Goal: Obtain resource: Download file/media

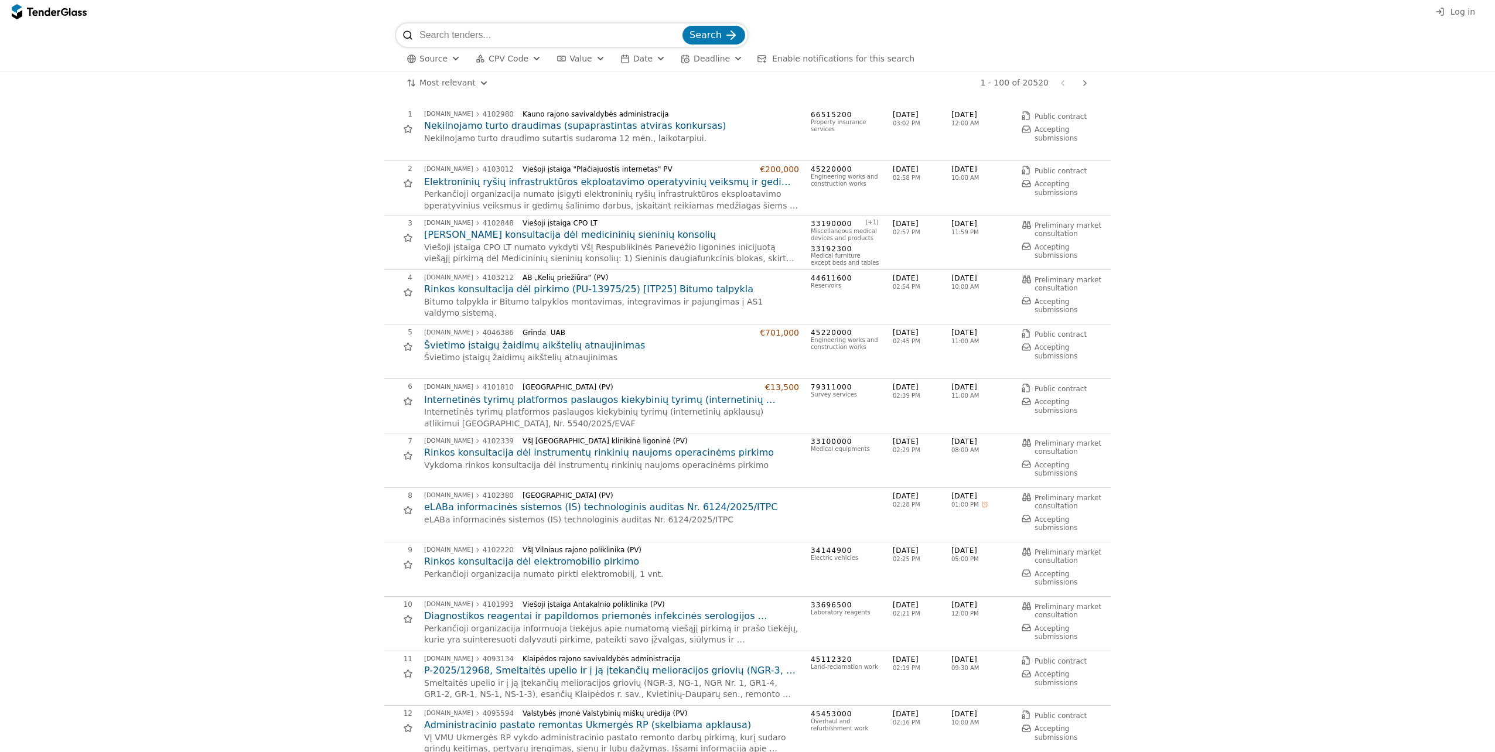
click at [511, 37] on input "search" at bounding box center [549, 34] width 261 height 23
type input "judriojo ryšio"
click at [682, 26] on button "Search" at bounding box center [713, 35] width 63 height 19
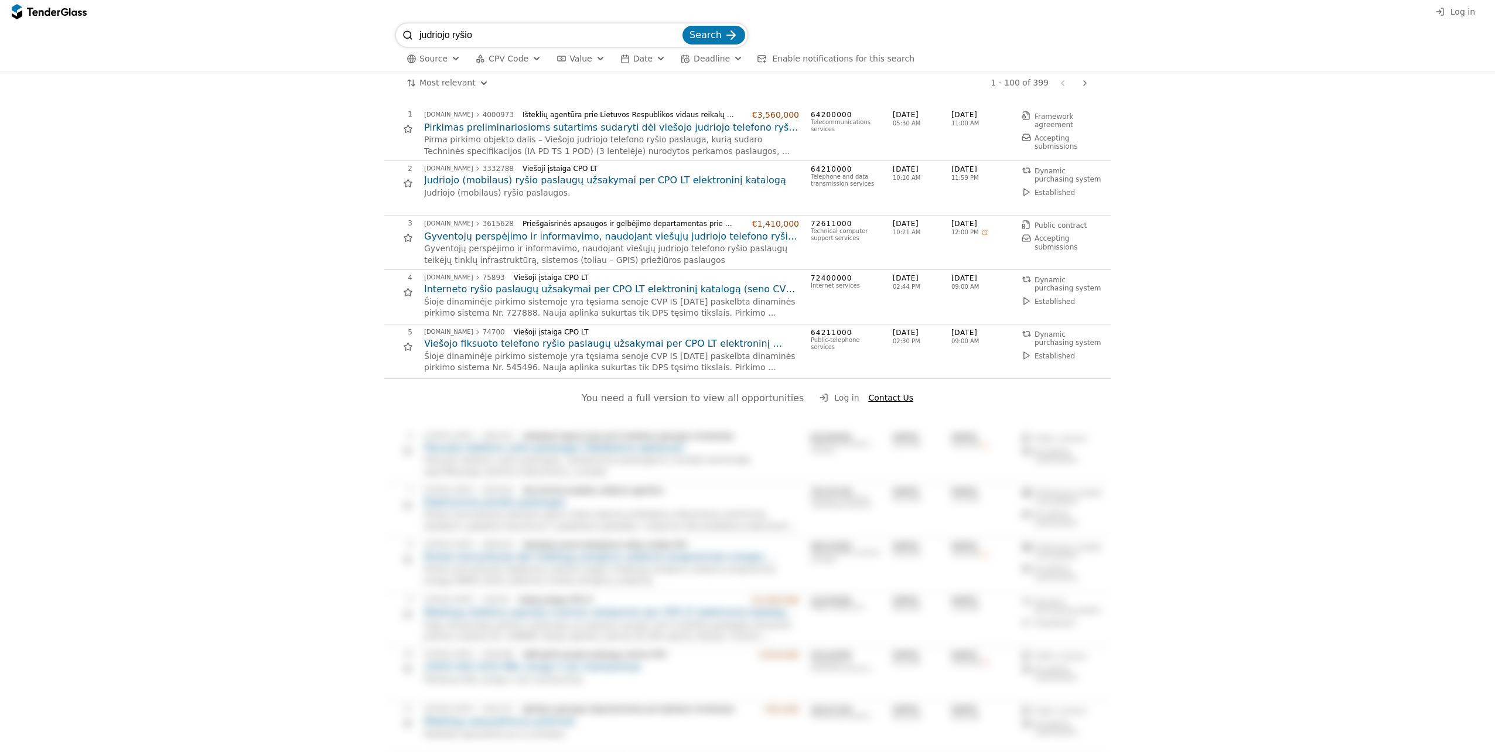
click at [610, 127] on h2 "Pirkimas preliminariosioms sutartims sudaryti dėl viešojo judriojo telefono ryš…" at bounding box center [611, 127] width 375 height 13
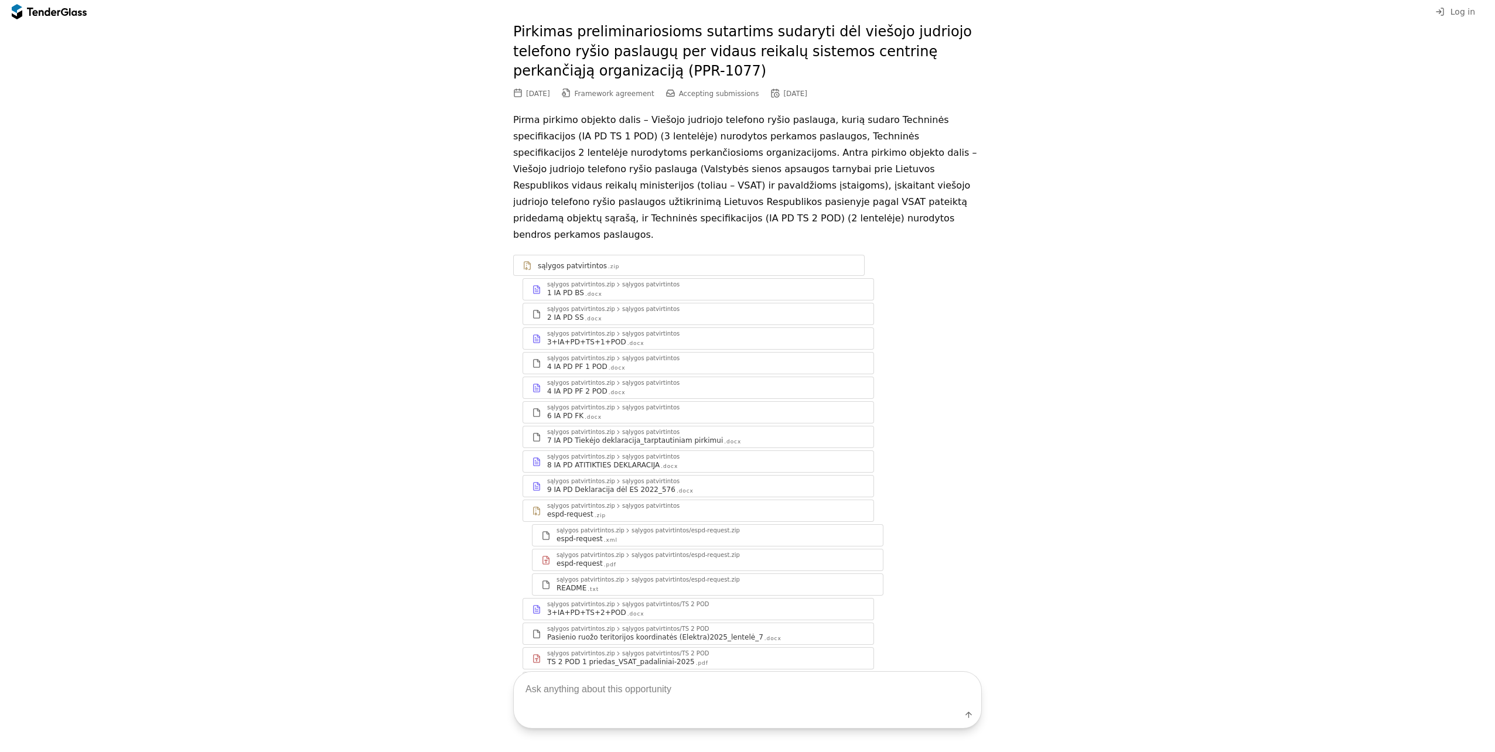
scroll to position [88, 0]
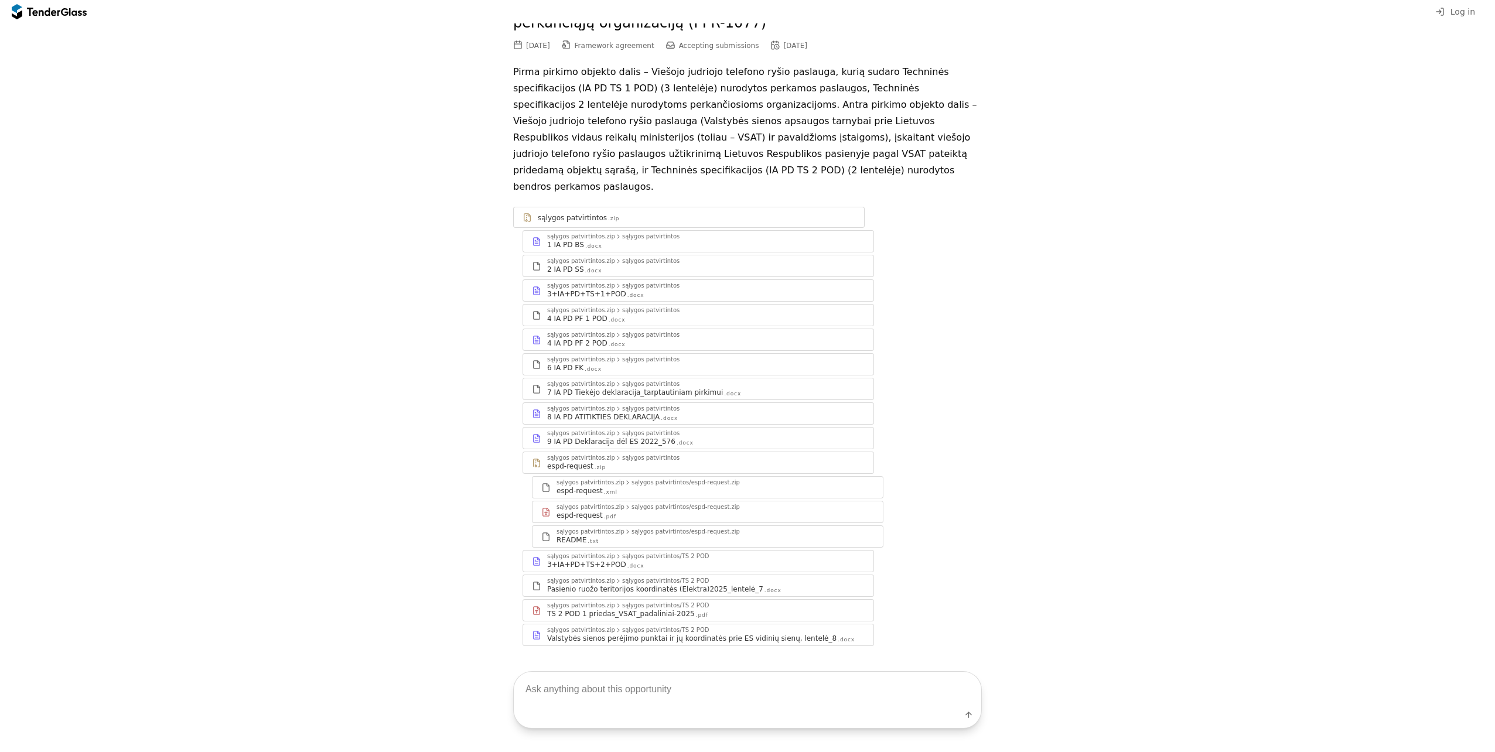
click at [564, 240] on div "1 IA PD BS" at bounding box center [565, 244] width 37 height 9
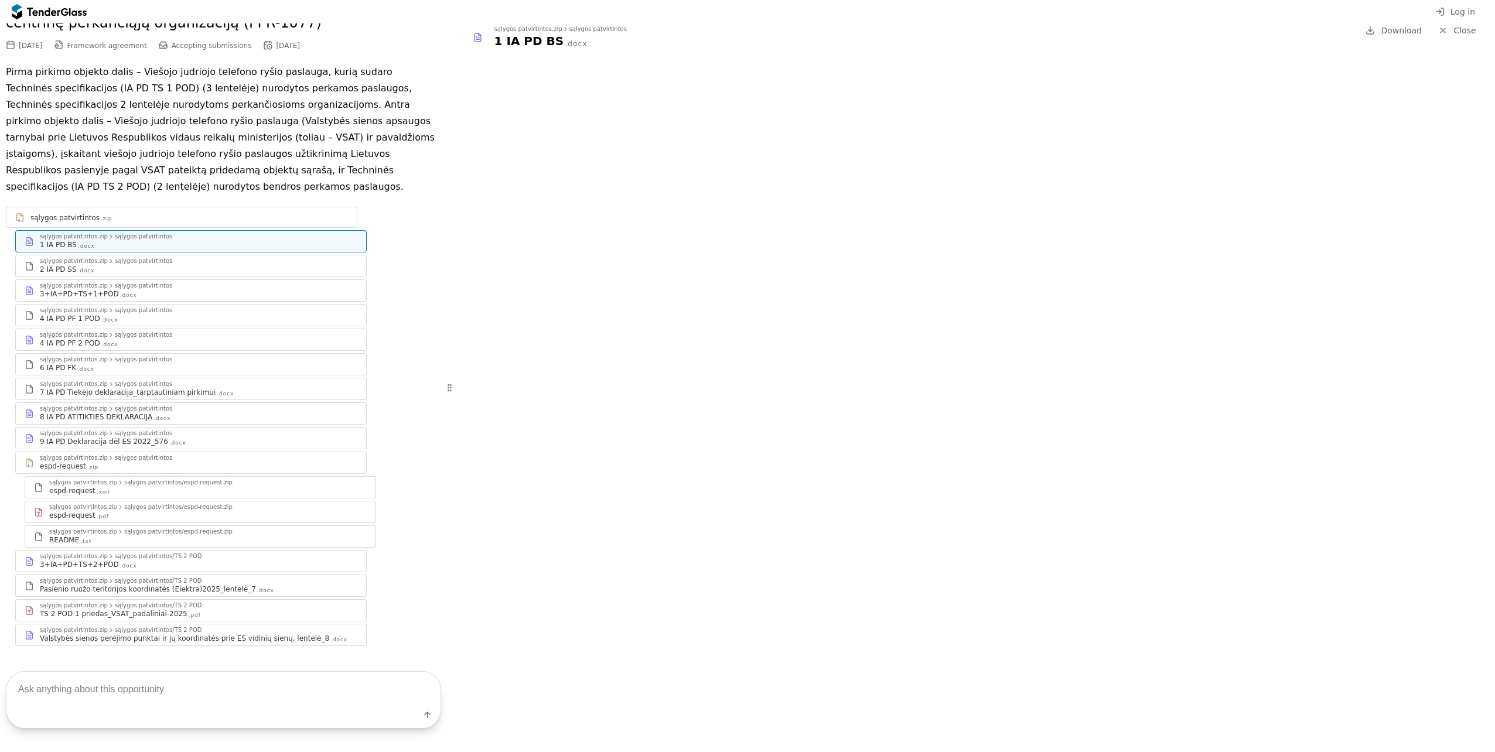
click at [133, 258] on div "sąlygos patvirtintos" at bounding box center [143, 261] width 57 height 6
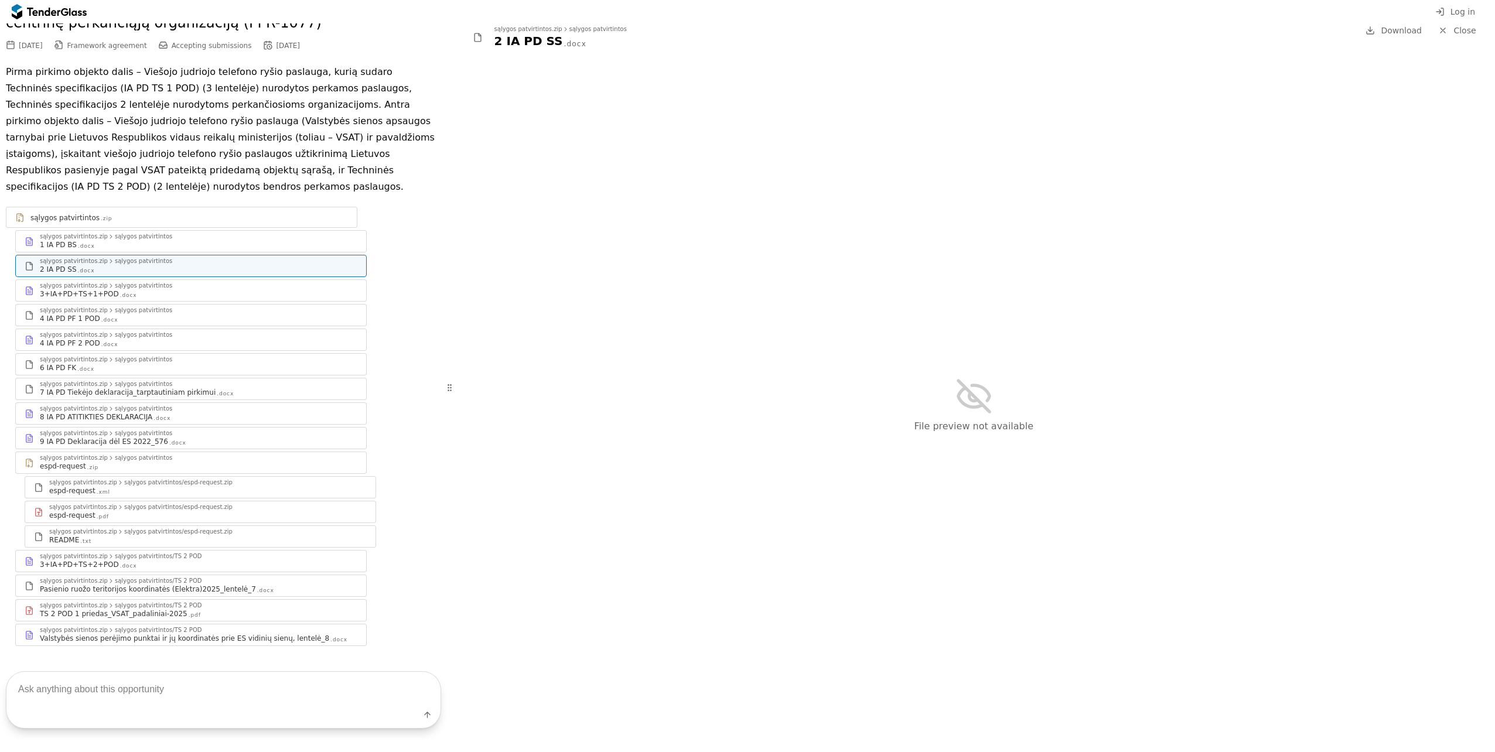
click at [81, 258] on div "sąlygos patvirtintos.zip" at bounding box center [74, 261] width 68 height 6
click at [115, 258] on div "sąlygos patvirtintos" at bounding box center [143, 261] width 57 height 6
click at [974, 393] on div at bounding box center [974, 396] width 132 height 132
click at [971, 393] on div at bounding box center [974, 396] width 132 height 132
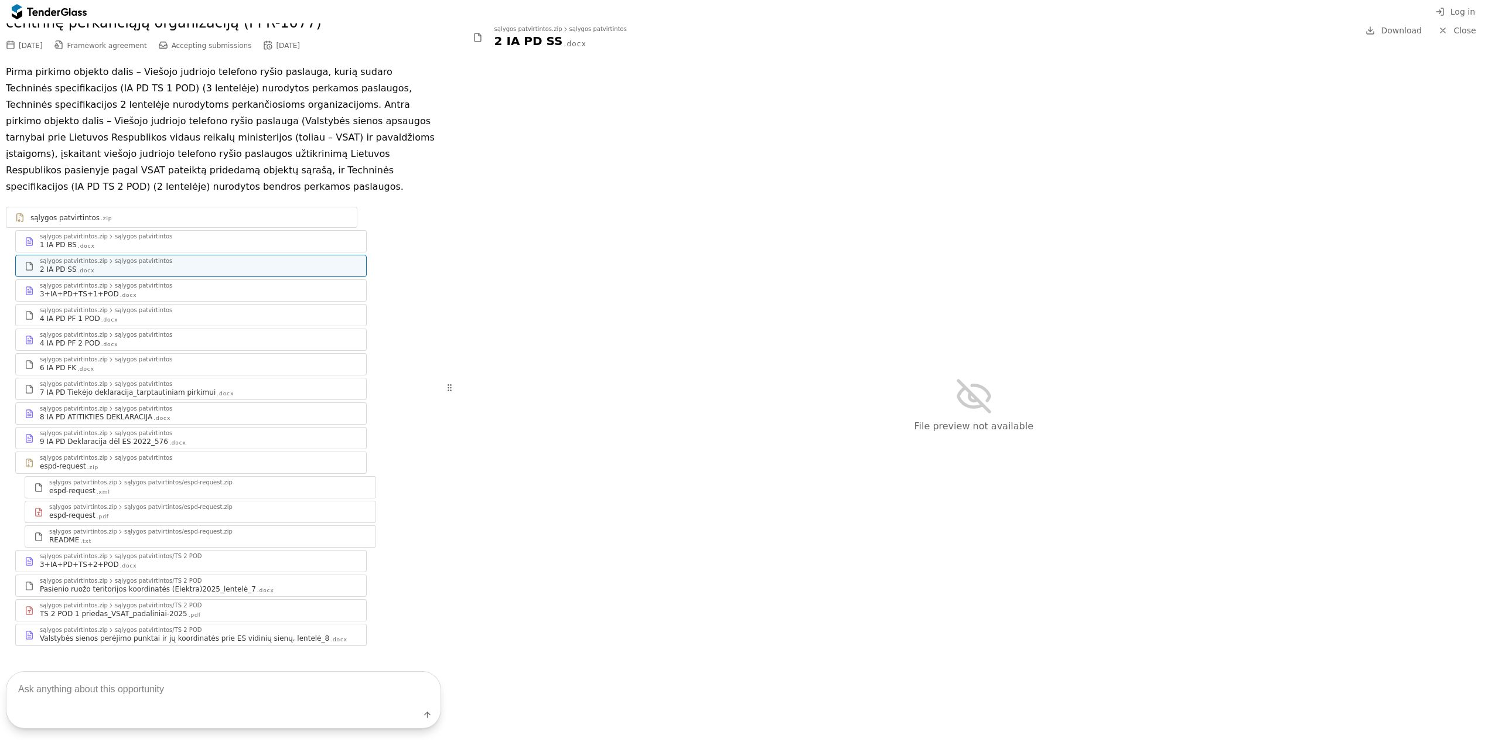
click at [971, 393] on div at bounding box center [974, 396] width 132 height 132
click at [531, 47] on div "2 IA PD SS" at bounding box center [528, 41] width 69 height 16
click at [131, 283] on div "sąlygos patvirtintos" at bounding box center [143, 286] width 57 height 6
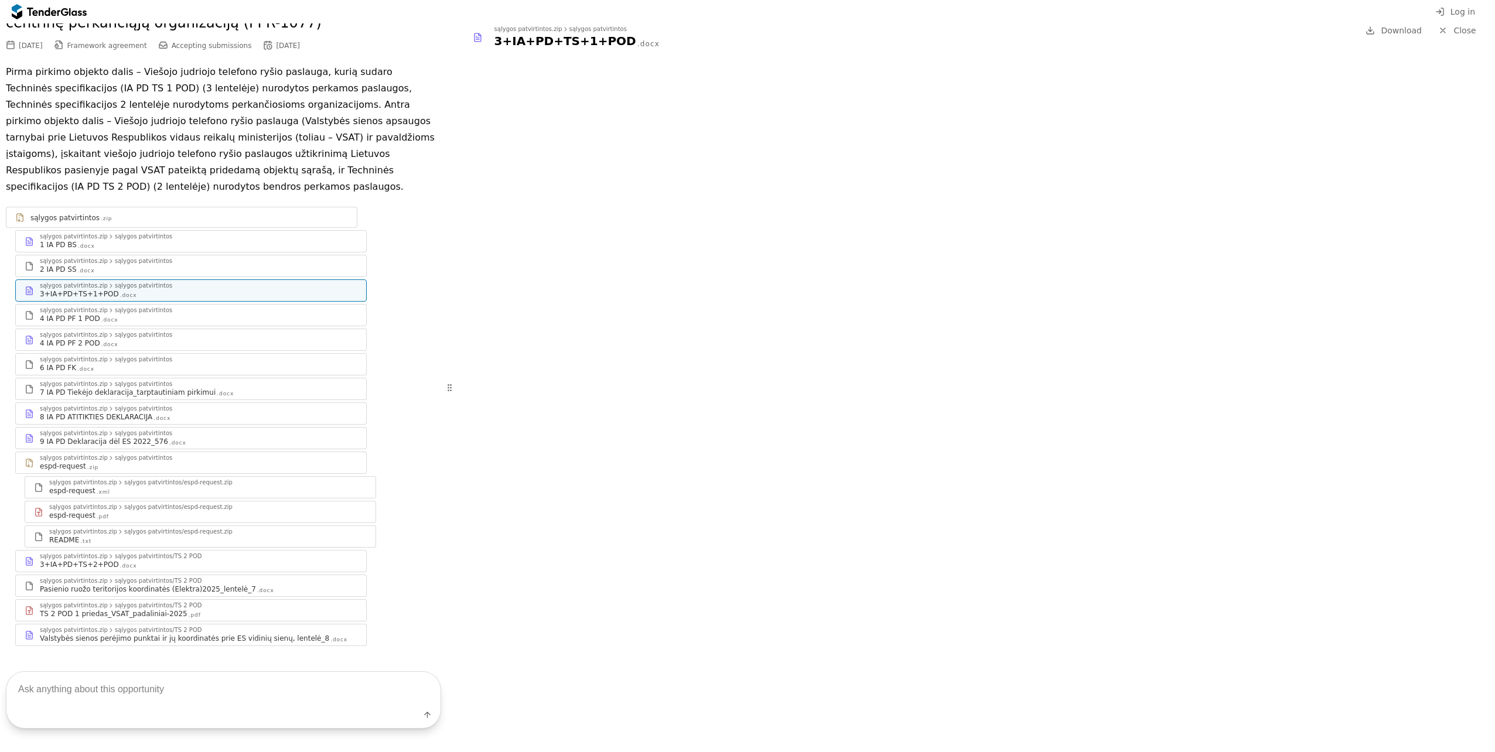
click at [155, 314] on div "4 IA PD PF 1 POD .docx" at bounding box center [198, 318] width 317 height 9
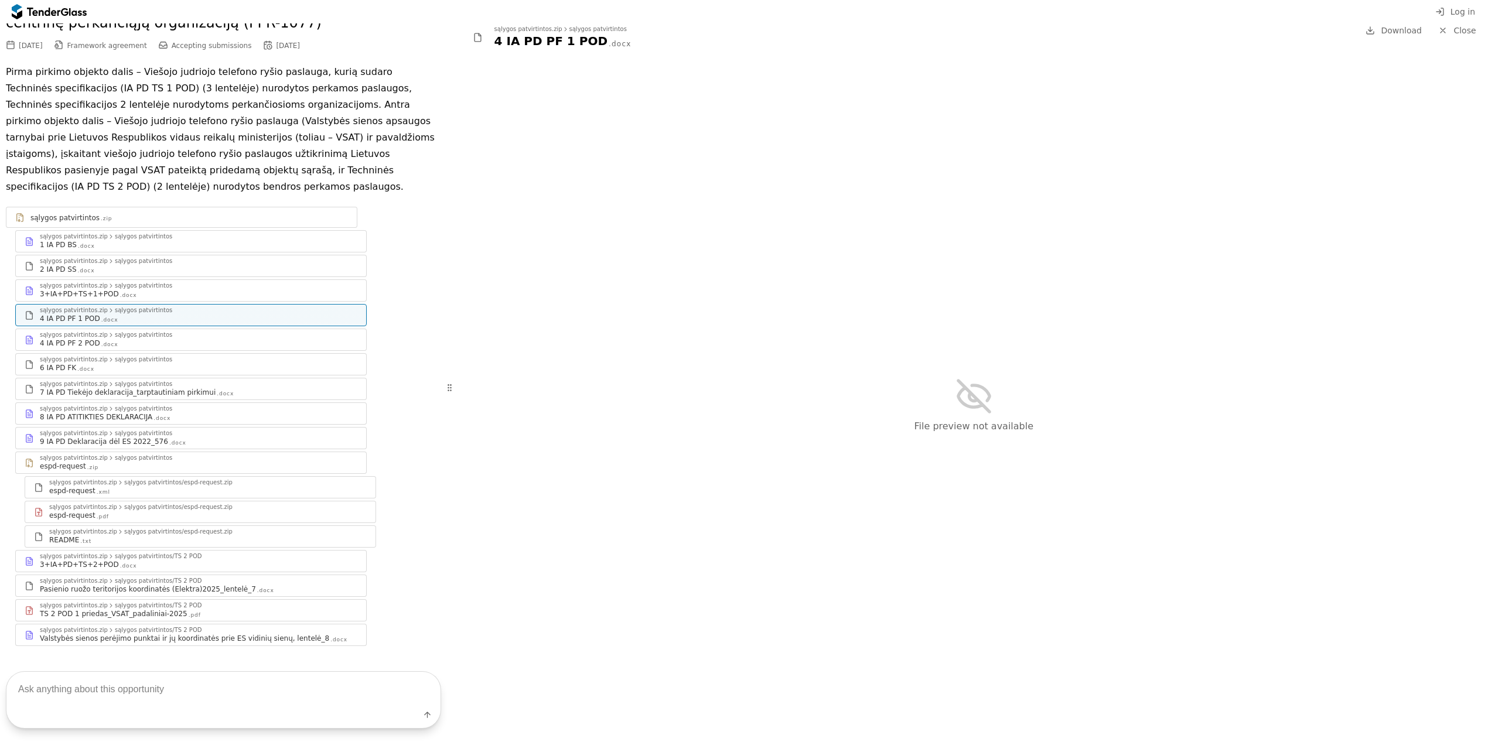
click at [155, 289] on div "3+IA+PD+TS+1+POD .docx" at bounding box center [198, 293] width 317 height 9
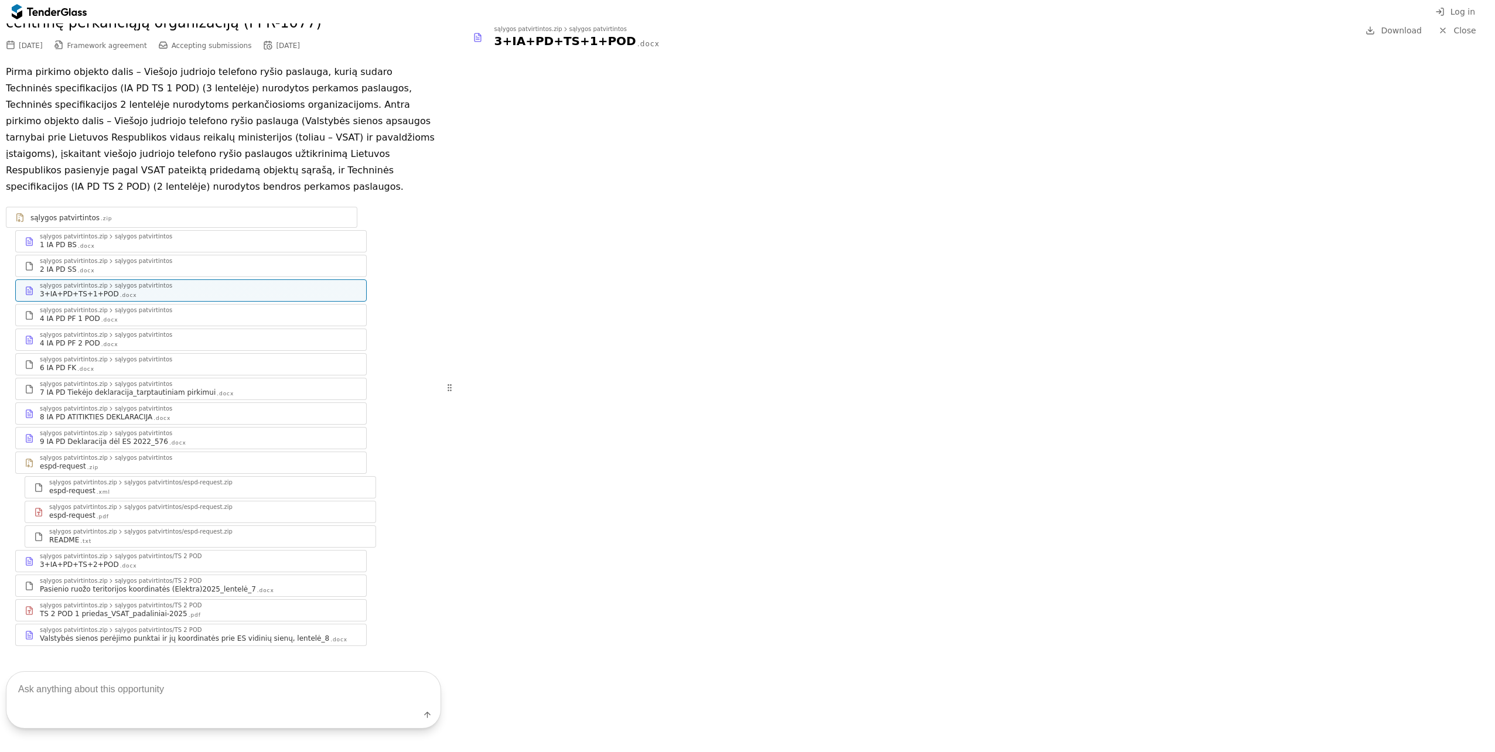
click at [136, 240] on div "1 IA PD BS .docx" at bounding box center [198, 244] width 317 height 9
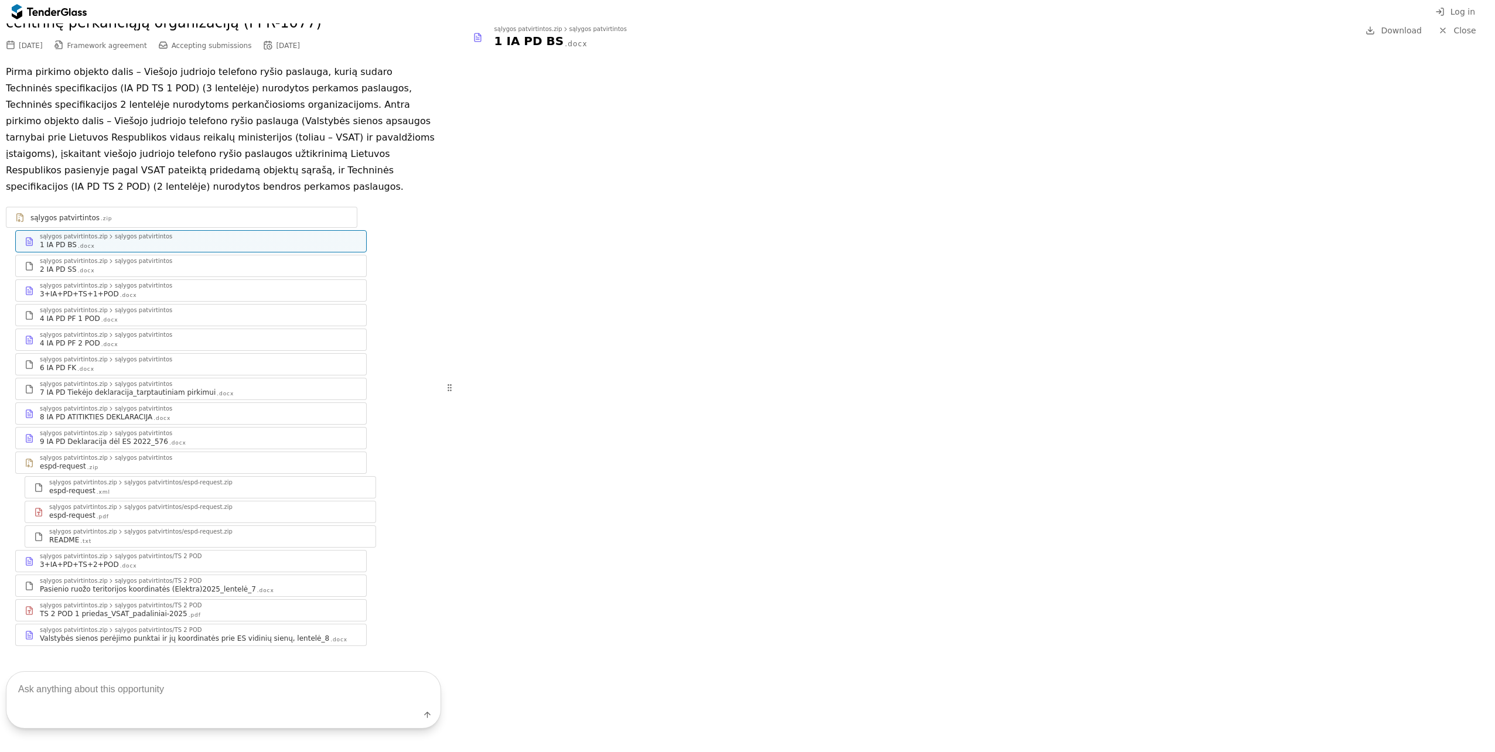
click at [85, 289] on div "3+IA+PD+TS+1+POD" at bounding box center [79, 293] width 79 height 9
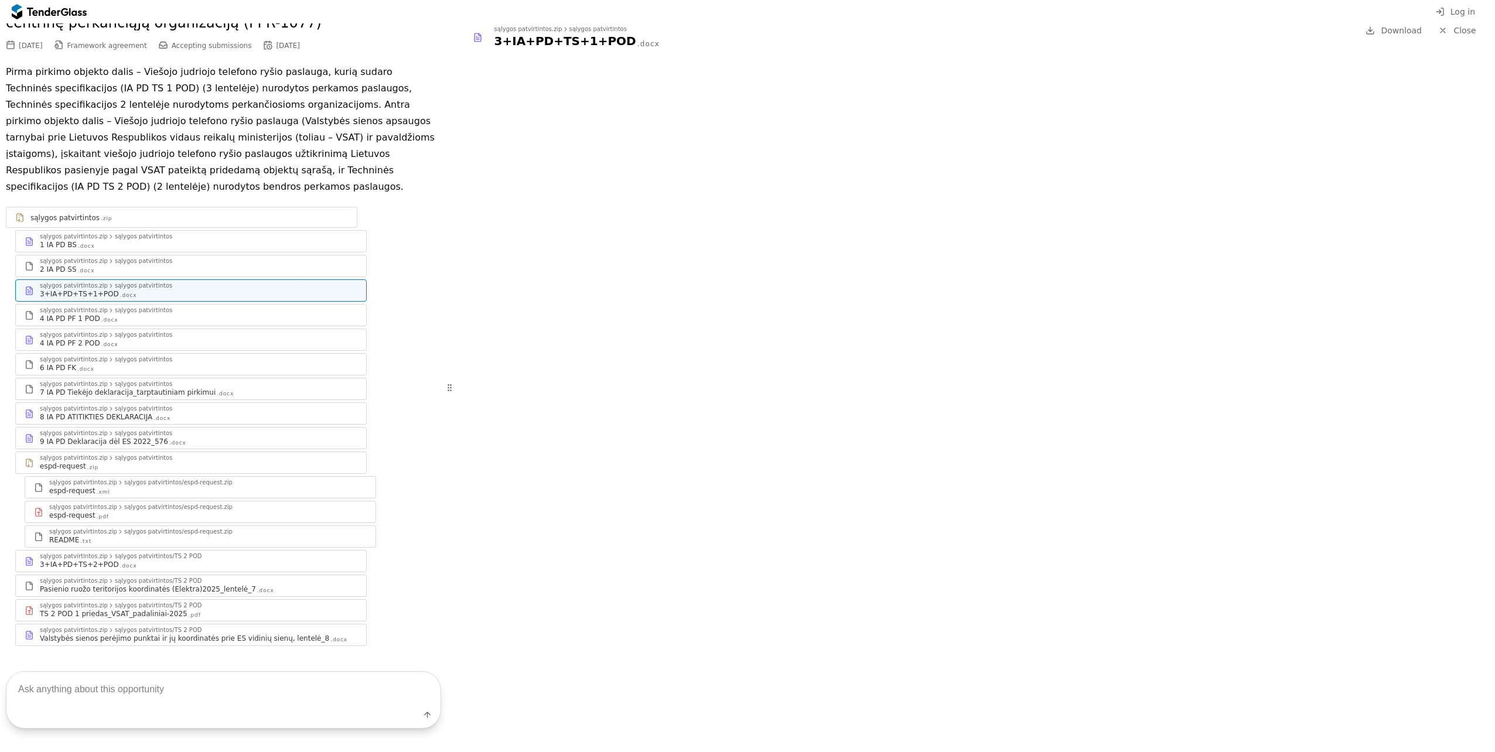
click at [90, 339] on div "4 IA PD PF 2 POD" at bounding box center [70, 343] width 60 height 9
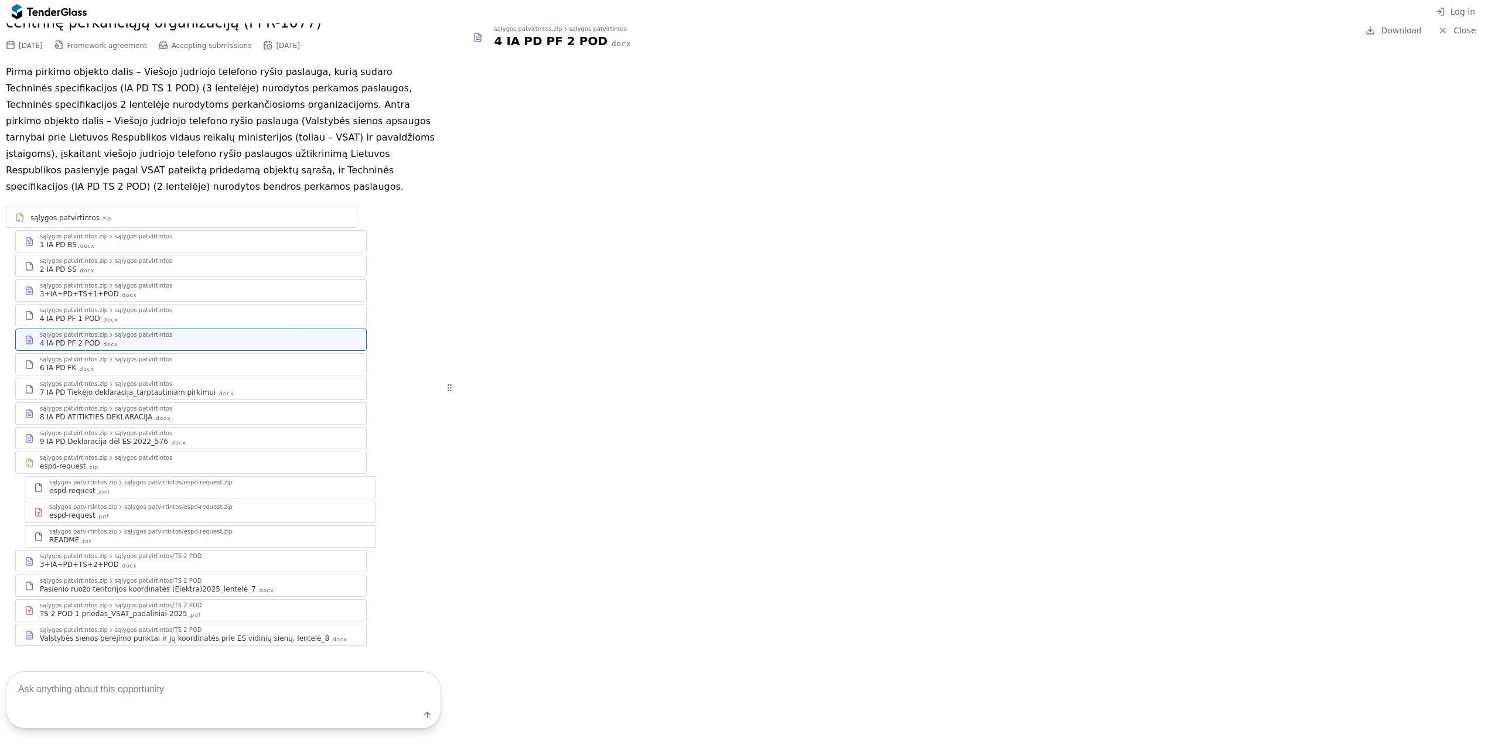
click at [153, 415] on div ".docx" at bounding box center [161, 419] width 17 height 8
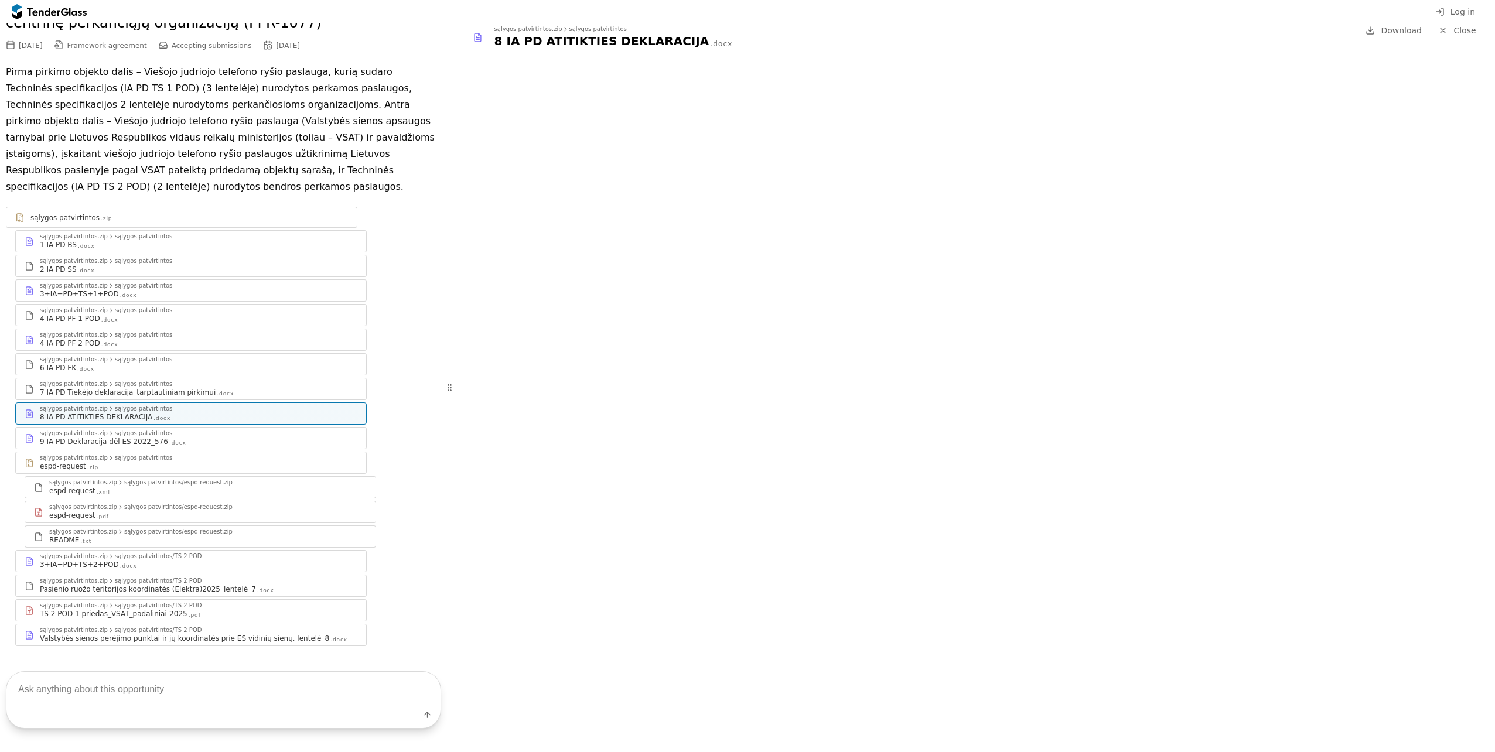
click at [124, 437] on div "9 IA PD Deklaracija dėl ES 2022_576" at bounding box center [104, 441] width 128 height 9
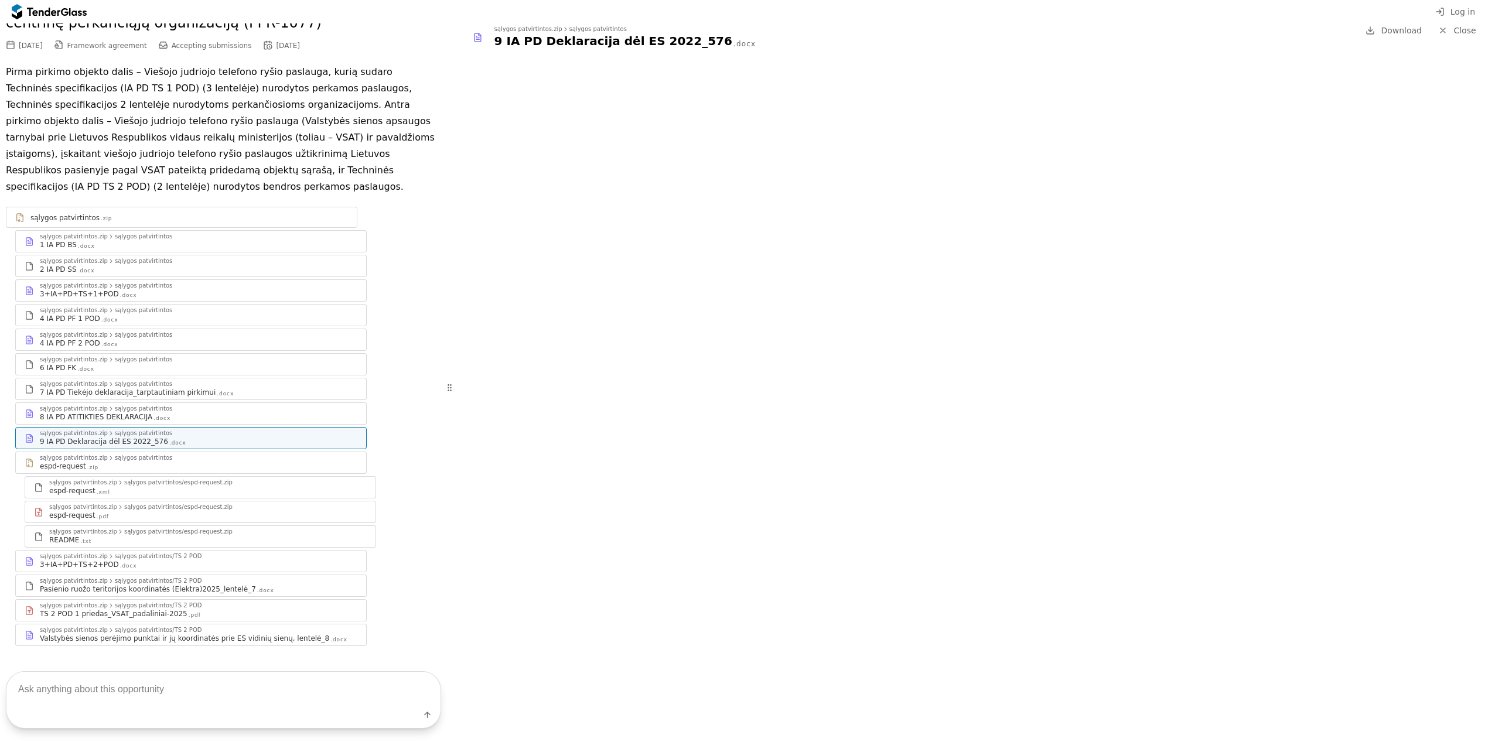
click at [167, 554] on div "sąlygos patvirtintos/TS 2 POD" at bounding box center [158, 557] width 87 height 6
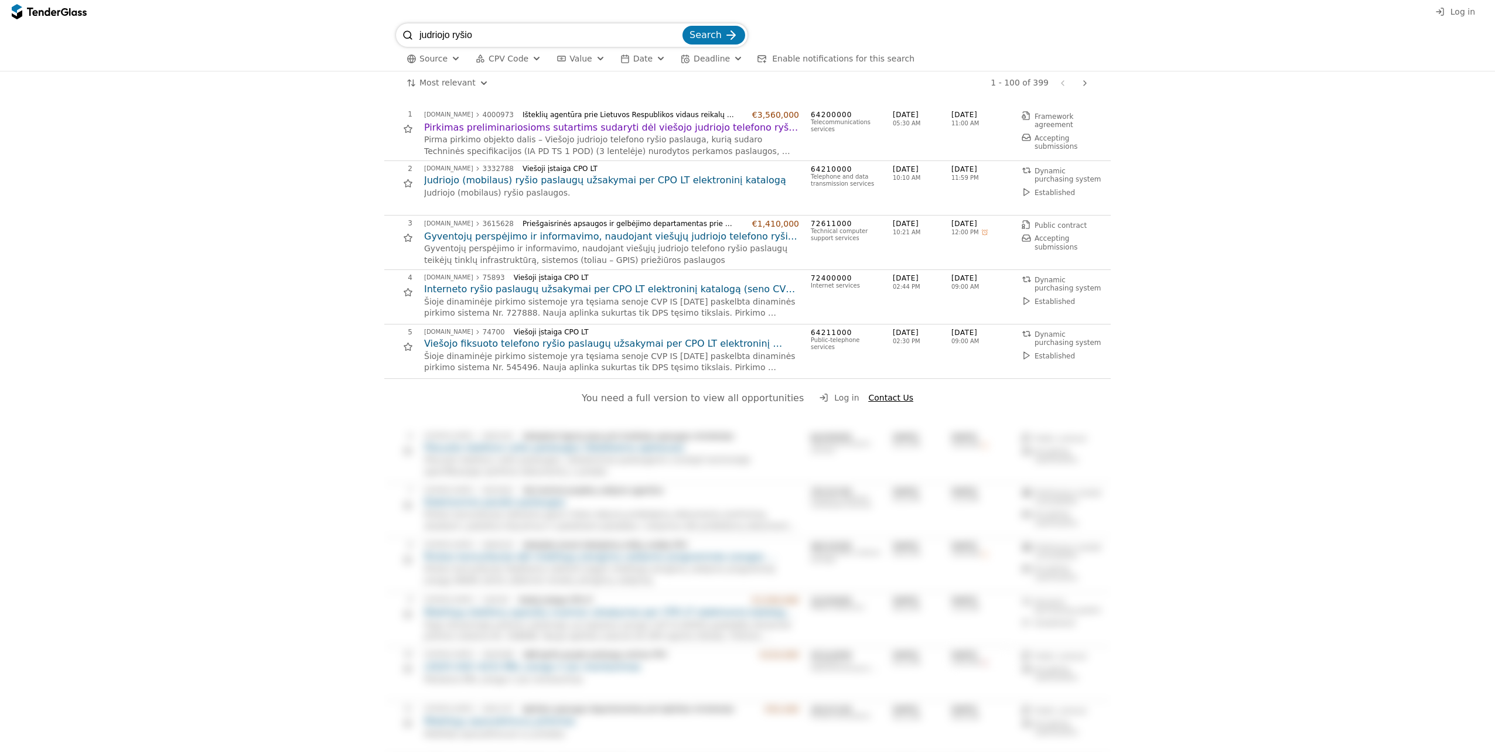
click at [611, 185] on h2 "Judriojo (mobilaus) ryšio paslaugų užsakymai per CPO LT elektroninį katalogą" at bounding box center [611, 180] width 375 height 13
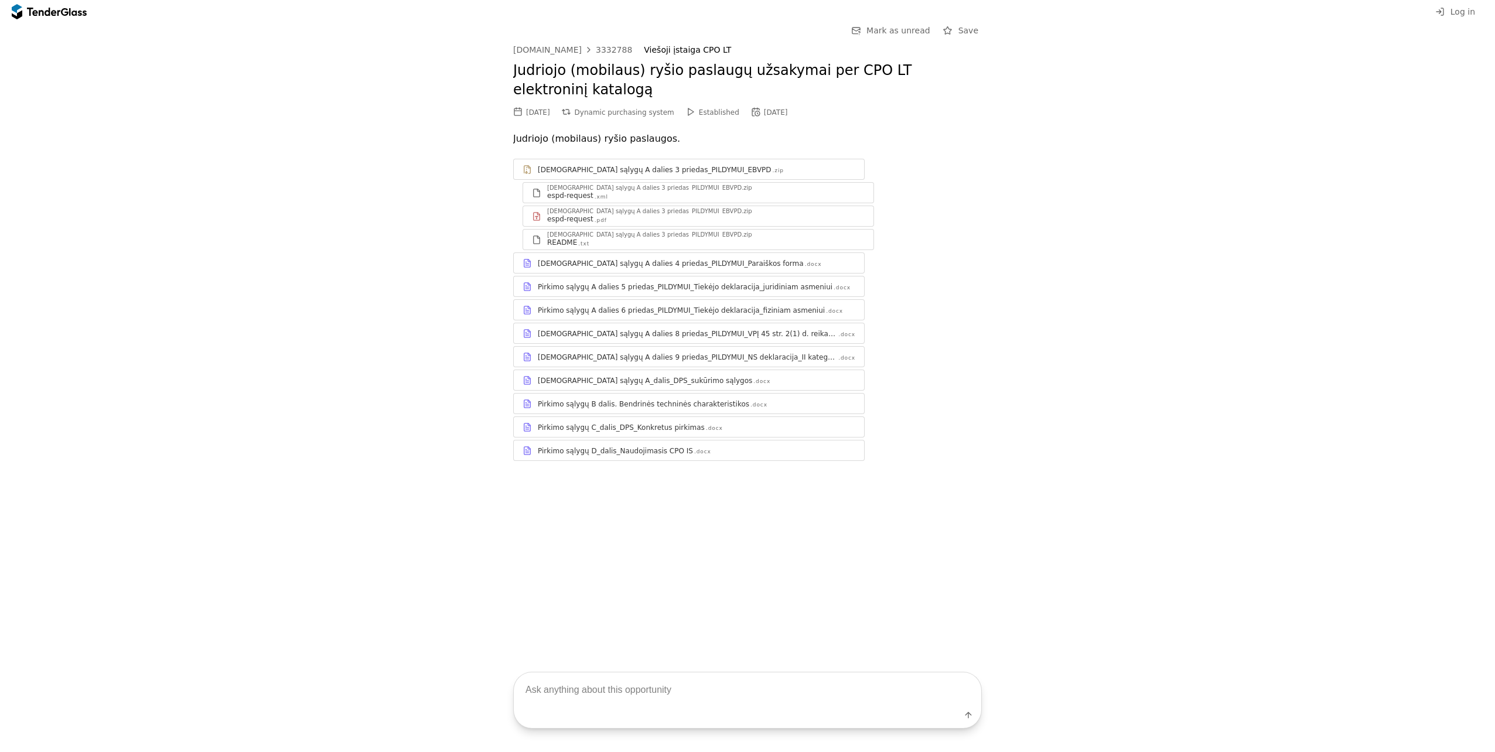
click at [674, 264] on div "[DEMOGRAPHIC_DATA] sąlygų A dalies 4 priedas_PILDYMUI_Paraiškos forma" at bounding box center [671, 263] width 266 height 9
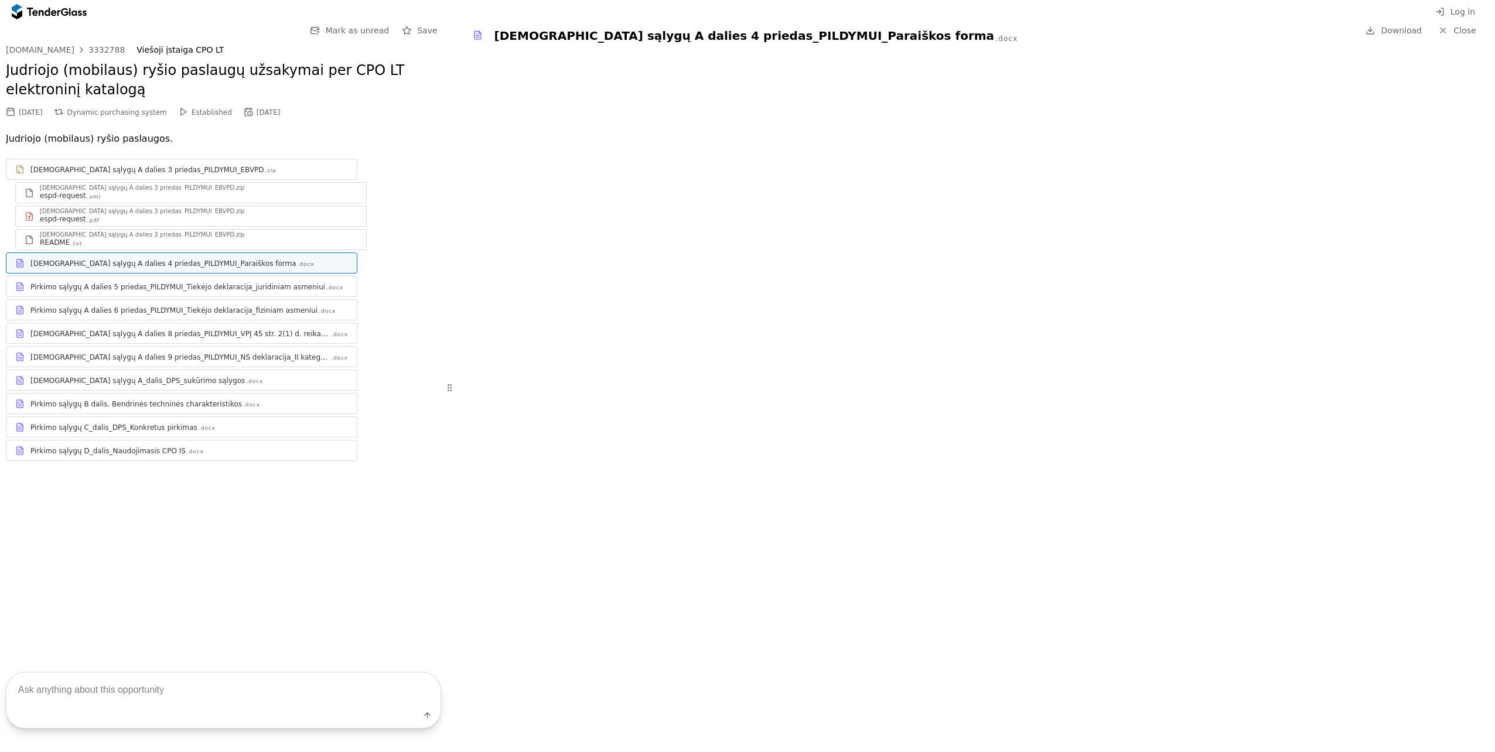
click at [194, 284] on div "Pirkimo sąlygų A dalies 5 priedas_PILDYMUI_Tiekėjo deklaracija_juridiniam asmen…" at bounding box center [177, 286] width 295 height 9
click at [110, 221] on div "espd-request .pdf" at bounding box center [198, 218] width 317 height 9
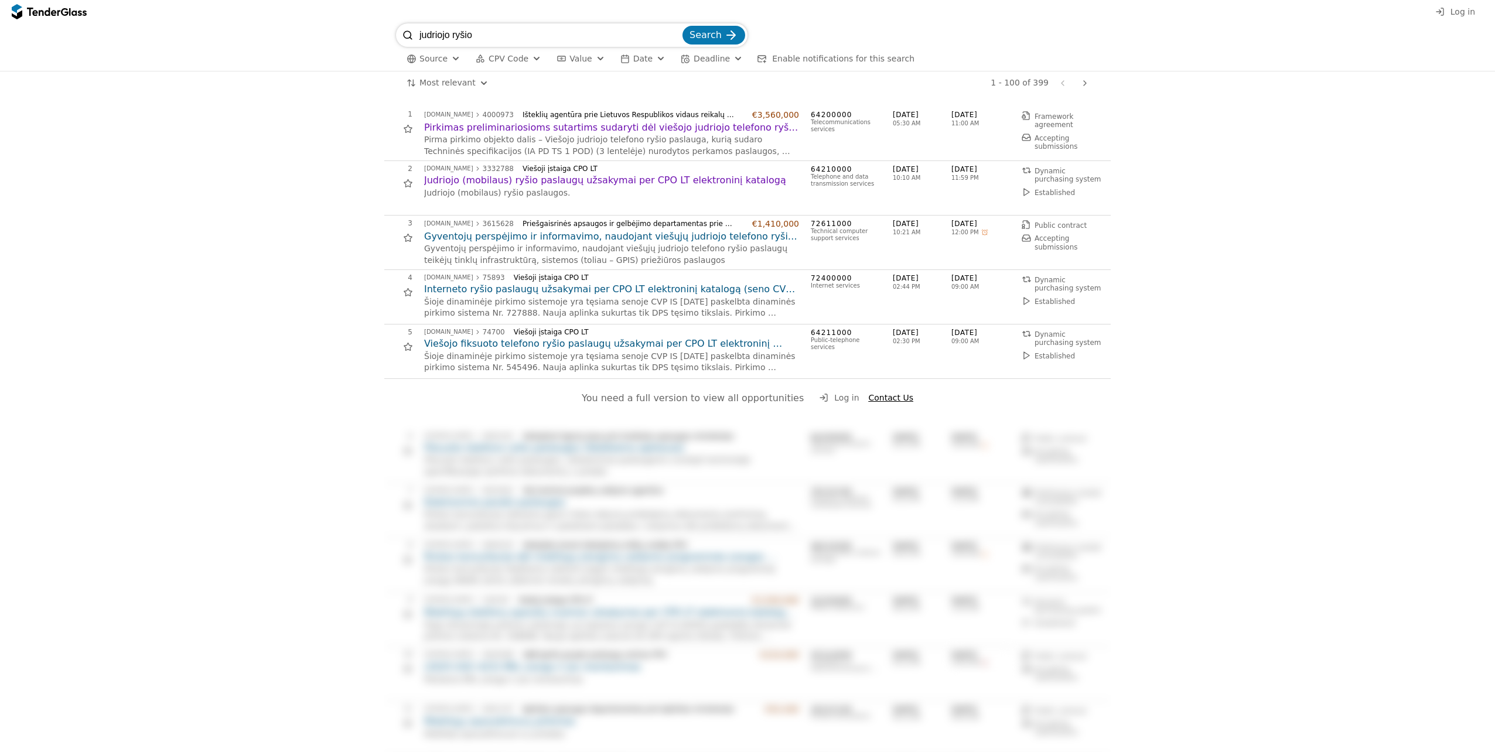
click at [577, 131] on h2 "Pirkimas preliminariosioms sutartims sudaryti dėl viešojo judriojo telefono ryš…" at bounding box center [611, 127] width 375 height 13
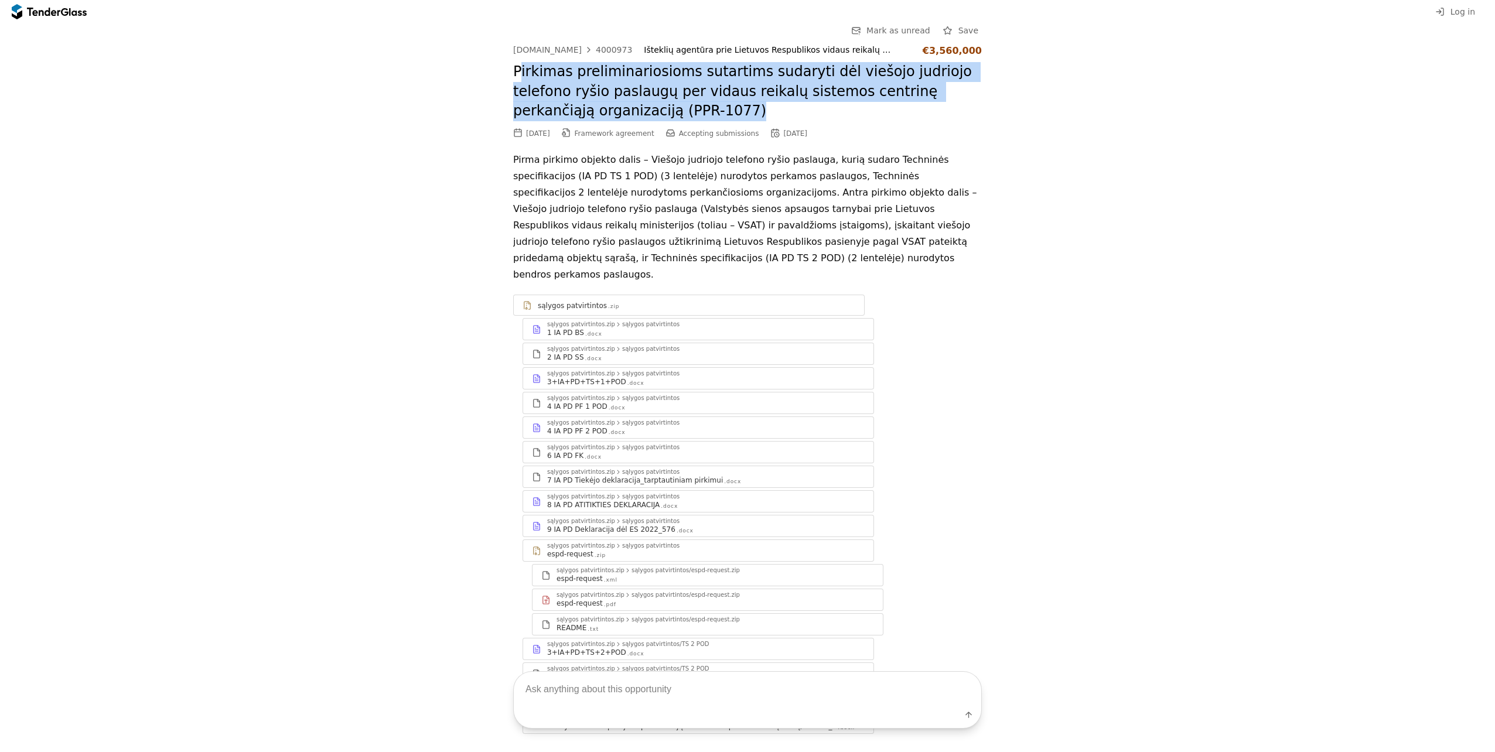
drag, startPoint x: 528, startPoint y: 64, endPoint x: 634, endPoint y: 112, distance: 116.2
click at [634, 112] on h2 "Pirkimas preliminariosioms sutartims sudaryti dėl viešojo judriojo telefono ryš…" at bounding box center [747, 91] width 469 height 59
drag, startPoint x: 634, startPoint y: 112, endPoint x: 479, endPoint y: 81, distance: 158.8
click at [475, 84] on div "Go Back Mark as unread Save [DOMAIN_NAME] 4000973 Išteklių agentūra prie Lietuv…" at bounding box center [747, 387] width 1483 height 729
drag, startPoint x: 504, startPoint y: 70, endPoint x: 587, endPoint y: 104, distance: 89.9
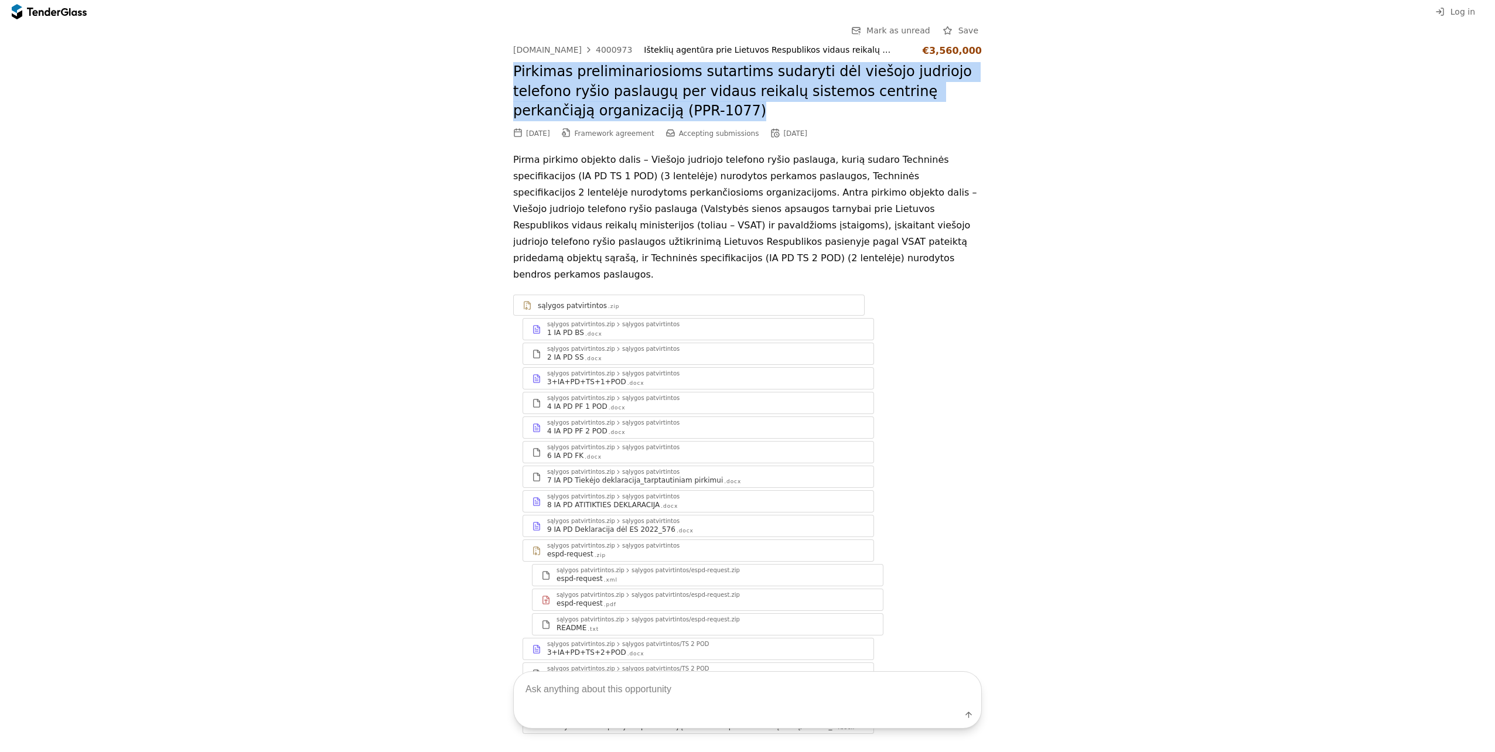
click at [587, 104] on div "Go Back Mark as unread Save [DOMAIN_NAME] 4000973 Išteklių agentūra prie Lietuv…" at bounding box center [747, 387] width 1483 height 729
copy h2 "Pirkimas preliminariosioms sutartims sudaryti dėl viešojo judriojo telefono ryš…"
